Goal: Navigation & Orientation: Find specific page/section

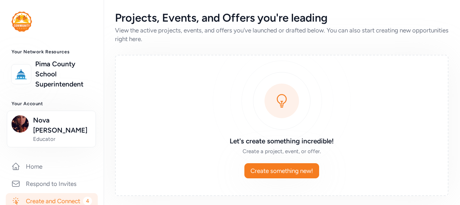
scroll to position [36, 0]
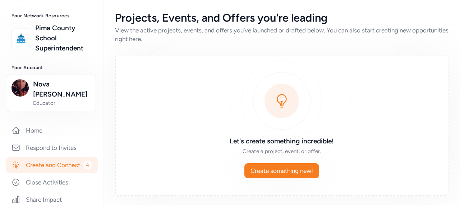
click at [46, 157] on link "Create and Connect 4" at bounding box center [52, 165] width 92 height 16
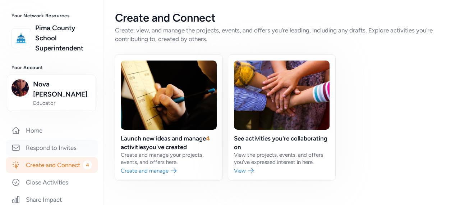
click at [78, 142] on link "Respond to Invites" at bounding box center [52, 148] width 92 height 16
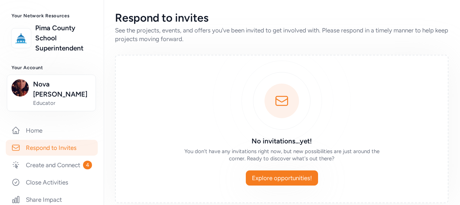
click at [78, 142] on link "Respond to Invites" at bounding box center [52, 148] width 92 height 16
click at [88, 142] on link "Respond to Invites" at bounding box center [52, 148] width 92 height 16
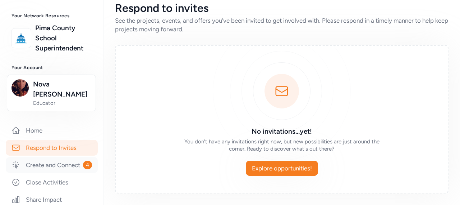
drag, startPoint x: 88, startPoint y: 142, endPoint x: 42, endPoint y: 154, distance: 47.3
click at [42, 154] on div "Home Respond to Invites Create and Connect 4 Close Activities Share Impact See …" at bounding box center [52, 181] width 81 height 119
click at [44, 159] on link "Create and Connect 4" at bounding box center [52, 165] width 92 height 16
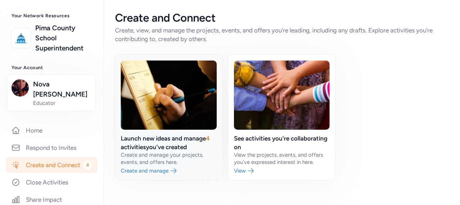
click at [144, 172] on link at bounding box center [169, 117] width 108 height 125
